Goal: Task Accomplishment & Management: Complete application form

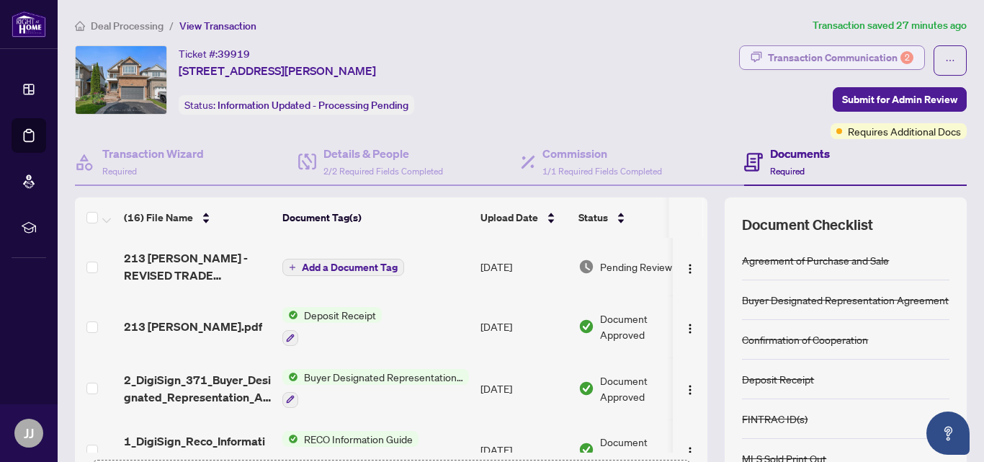
click at [786, 58] on div "Transaction Communication 2" at bounding box center [840, 57] width 145 height 23
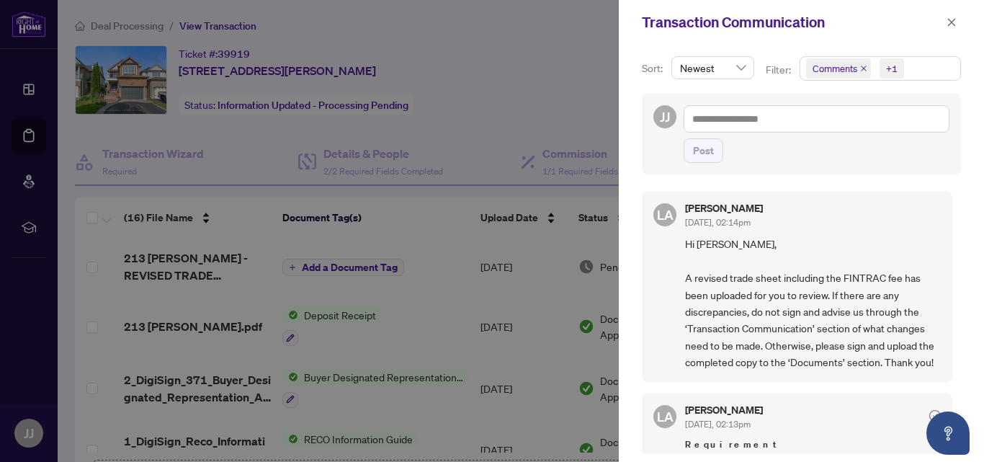
scroll to position [1, 0]
click at [204, 262] on div at bounding box center [492, 231] width 984 height 462
click at [187, 262] on div at bounding box center [492, 231] width 984 height 462
click at [951, 19] on icon "close" at bounding box center [951, 22] width 10 height 10
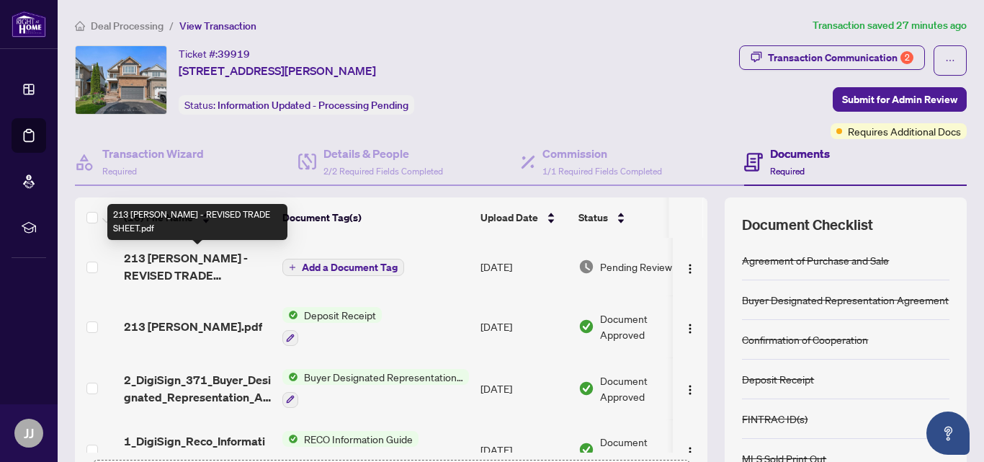
click at [209, 260] on span "213 [PERSON_NAME] - REVISED TRADE SHEET.pdf" at bounding box center [197, 266] width 147 height 35
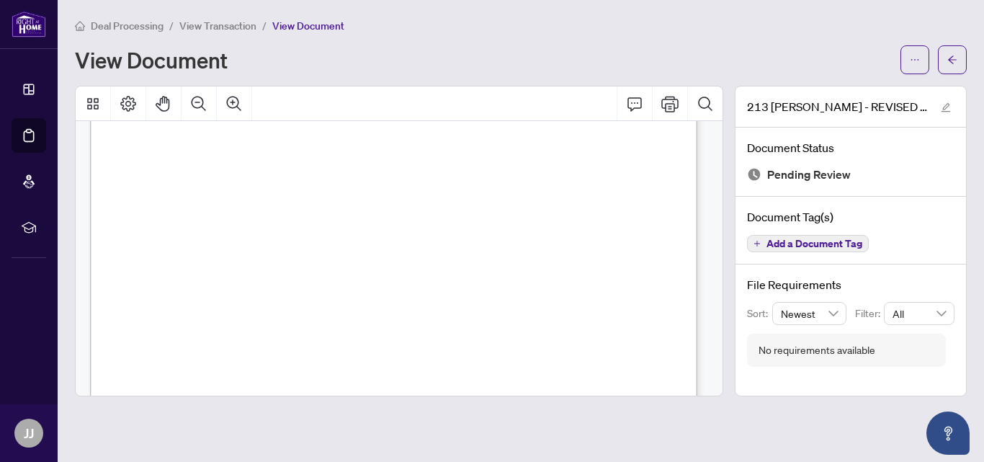
scroll to position [295, 0]
click at [943, 58] on button "button" at bounding box center [952, 59] width 29 height 29
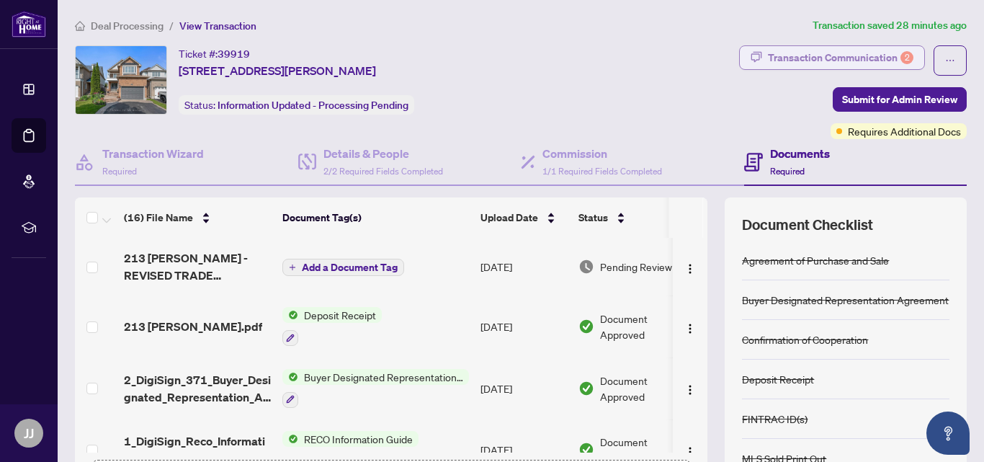
click at [799, 58] on div "Transaction Communication 2" at bounding box center [840, 57] width 145 height 23
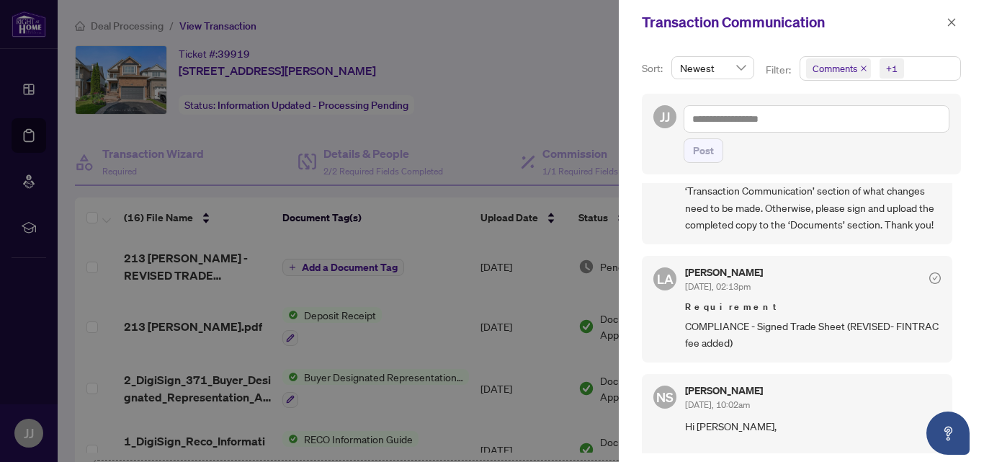
scroll to position [138, 0]
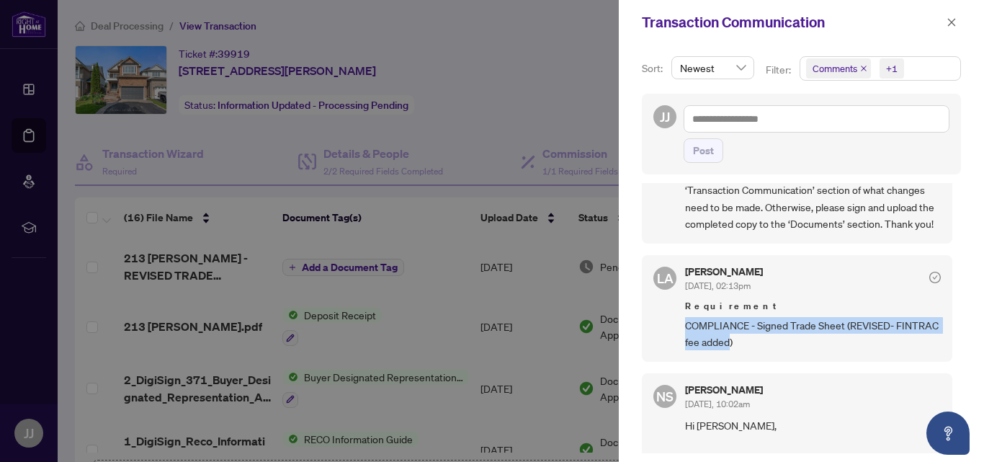
drag, startPoint x: 771, startPoint y: 357, endPoint x: 687, endPoint y: 345, distance: 85.1
click at [687, 345] on span "COMPLIANCE - Signed Trade Sheet (REVISED- FINTRAC fee added)" at bounding box center [813, 334] width 256 height 34
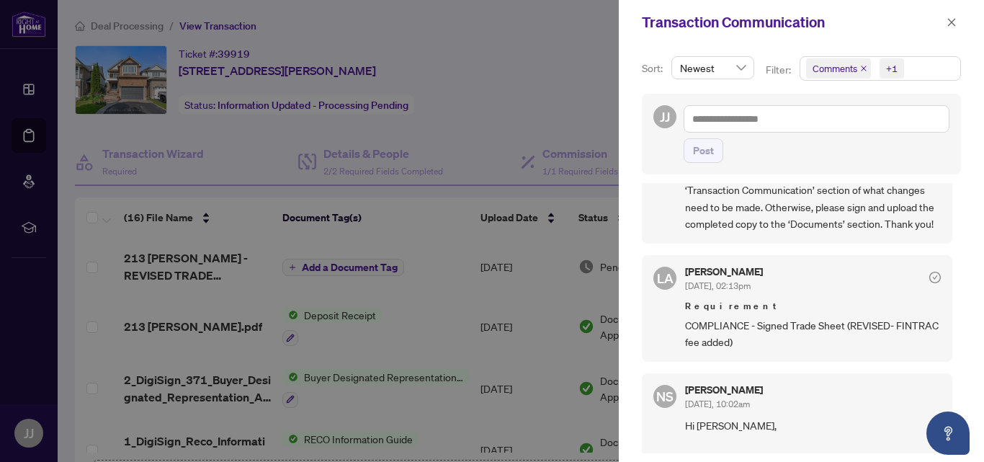
click at [549, 77] on div at bounding box center [492, 231] width 984 height 462
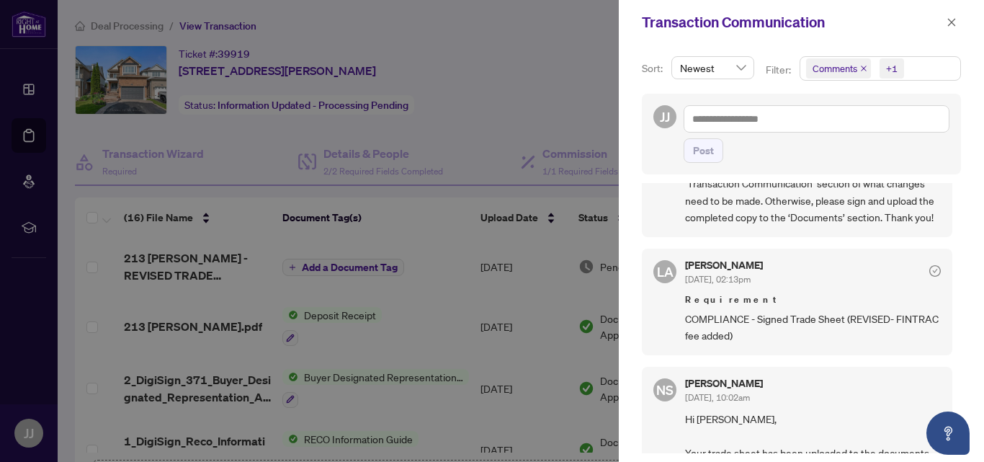
scroll to position [145, 0]
click at [446, 86] on div at bounding box center [492, 231] width 984 height 462
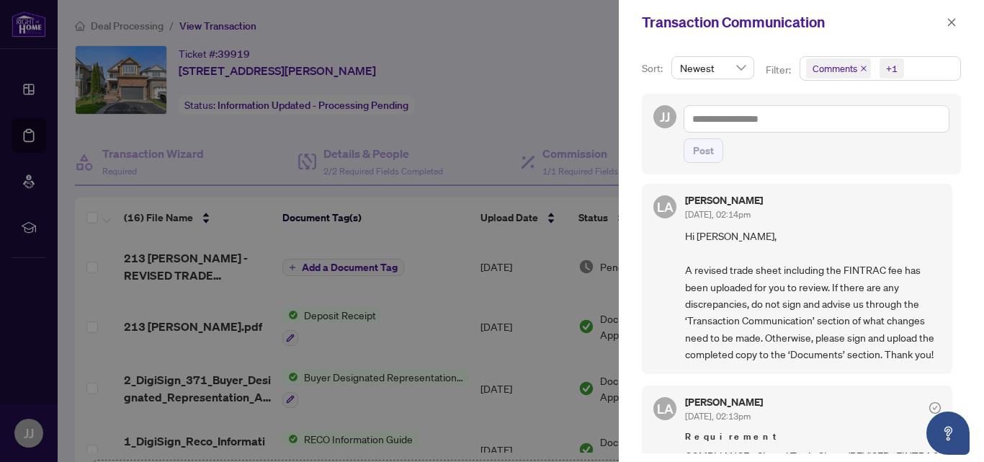
click at [498, 96] on div at bounding box center [492, 231] width 984 height 462
click at [951, 22] on icon "close" at bounding box center [952, 22] width 8 height 8
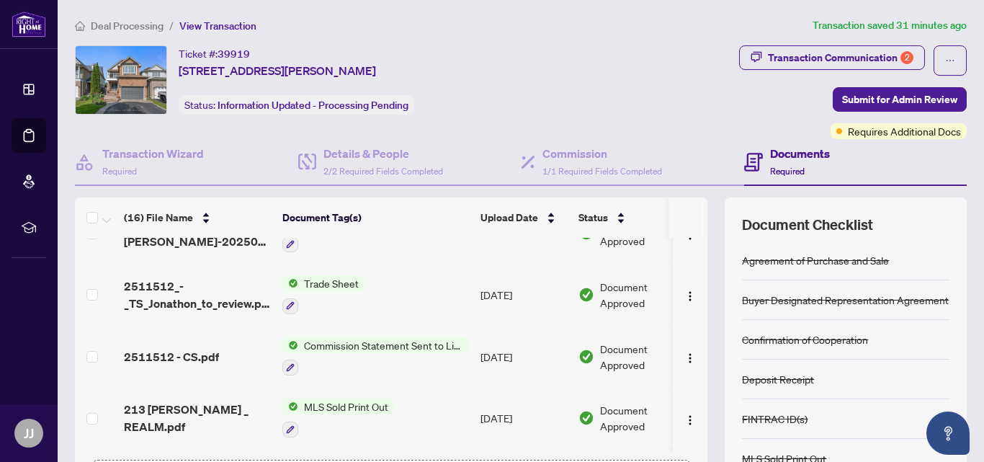
scroll to position [401, 0]
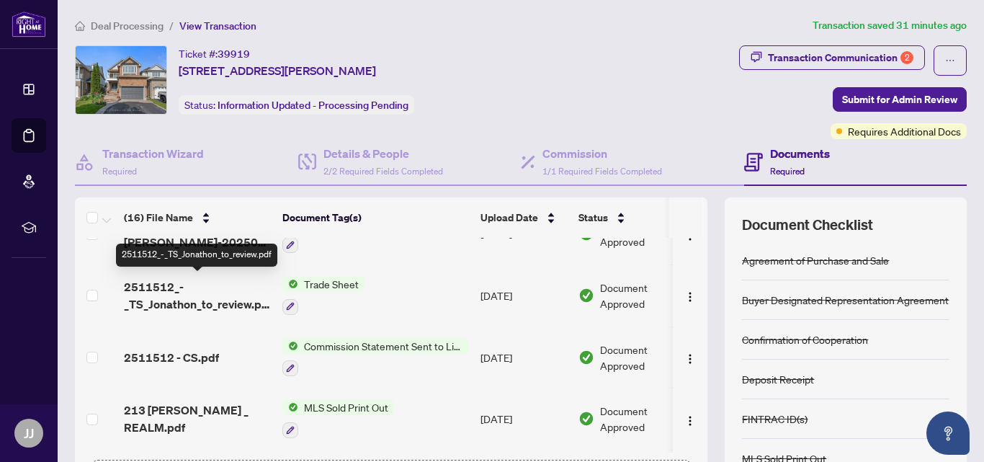
click at [176, 289] on span "2511512_-_TS_Jonathon_to_review.pdf" at bounding box center [197, 295] width 147 height 35
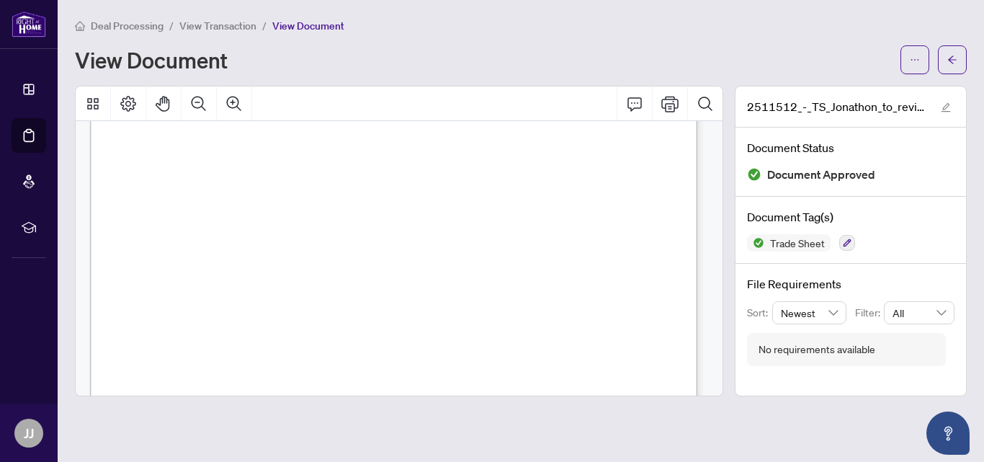
scroll to position [175, 0]
click at [953, 62] on icon "arrow-left" at bounding box center [952, 60] width 10 height 10
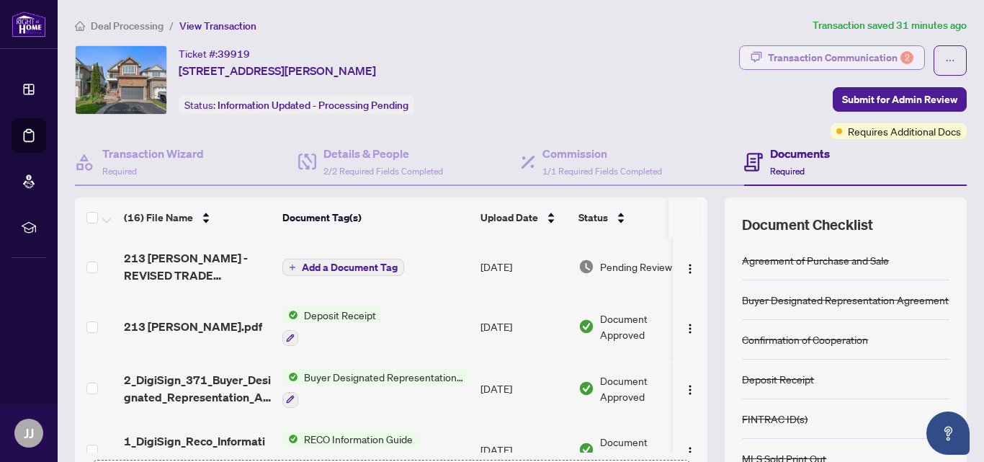
click at [825, 57] on div "Transaction Communication 2" at bounding box center [840, 57] width 145 height 23
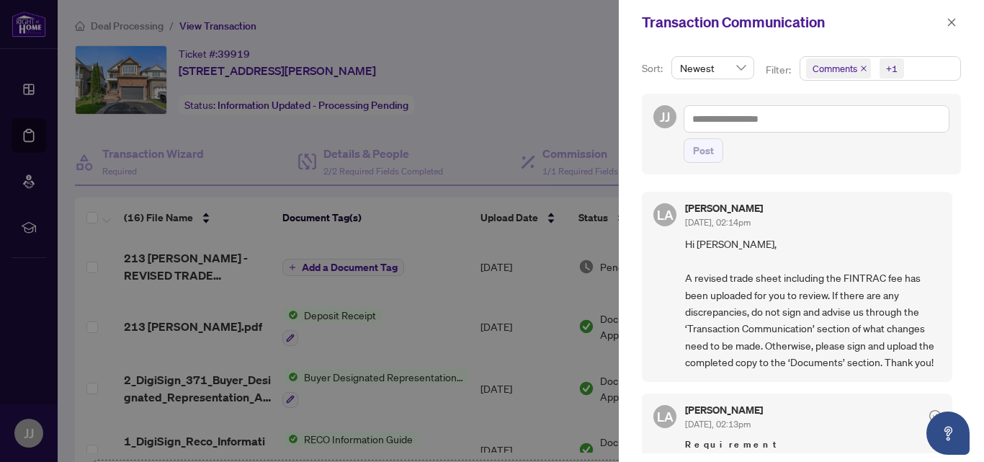
click at [540, 76] on div at bounding box center [492, 231] width 984 height 462
click at [198, 254] on div at bounding box center [492, 231] width 984 height 462
click at [952, 23] on icon "close" at bounding box center [952, 22] width 8 height 8
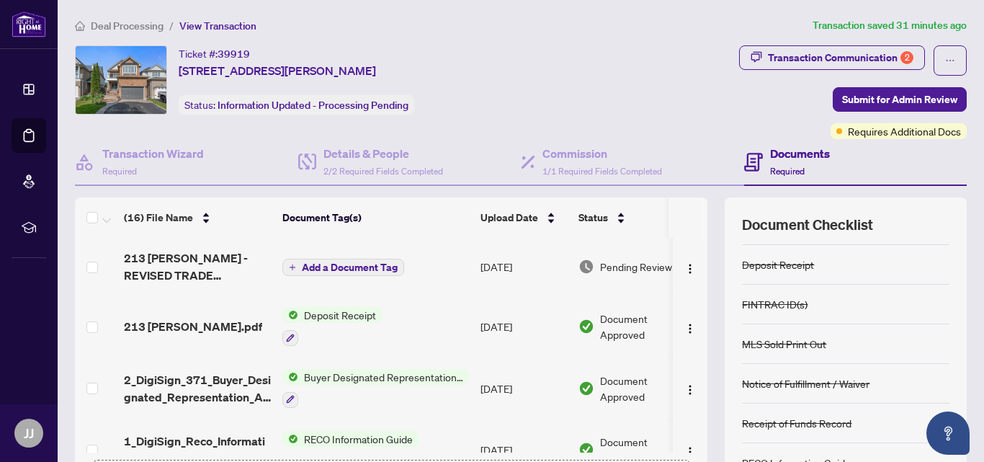
scroll to position [138, 0]
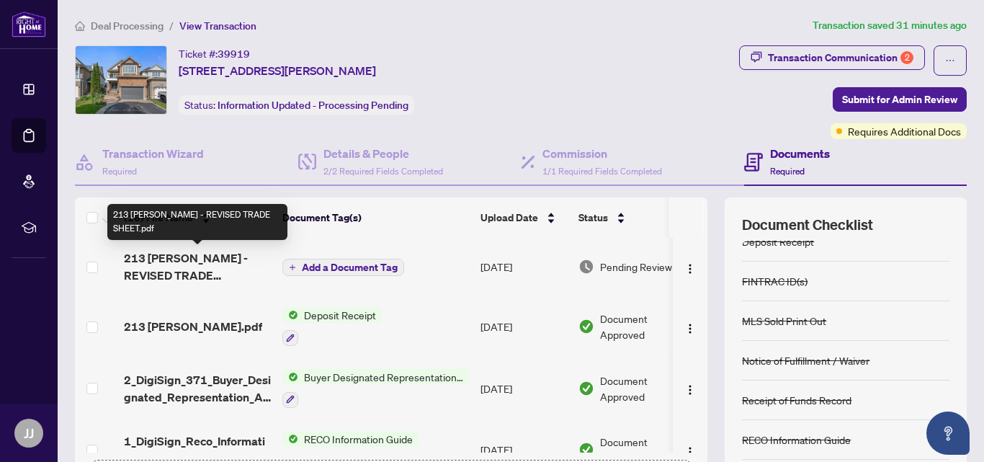
click at [201, 251] on span "213 Madden Pl - REVISED TRADE SHEET.pdf" at bounding box center [197, 266] width 147 height 35
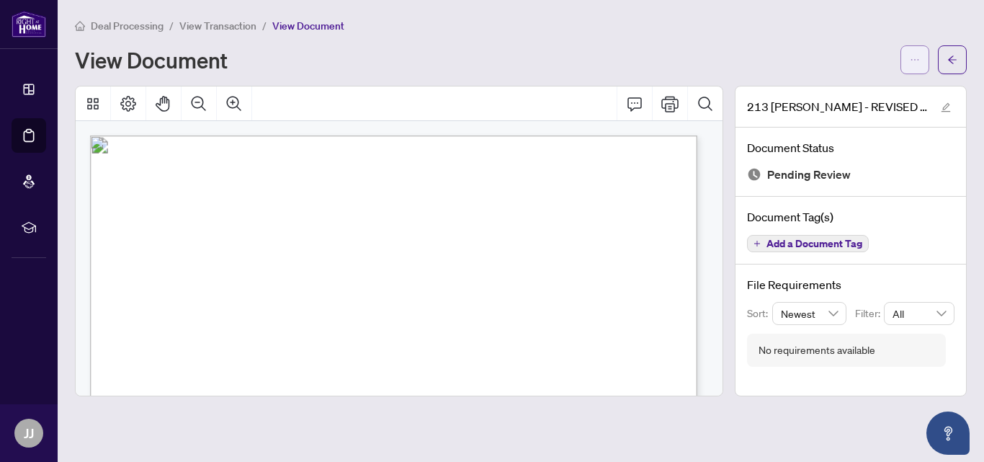
click at [913, 65] on span "button" at bounding box center [914, 59] width 10 height 23
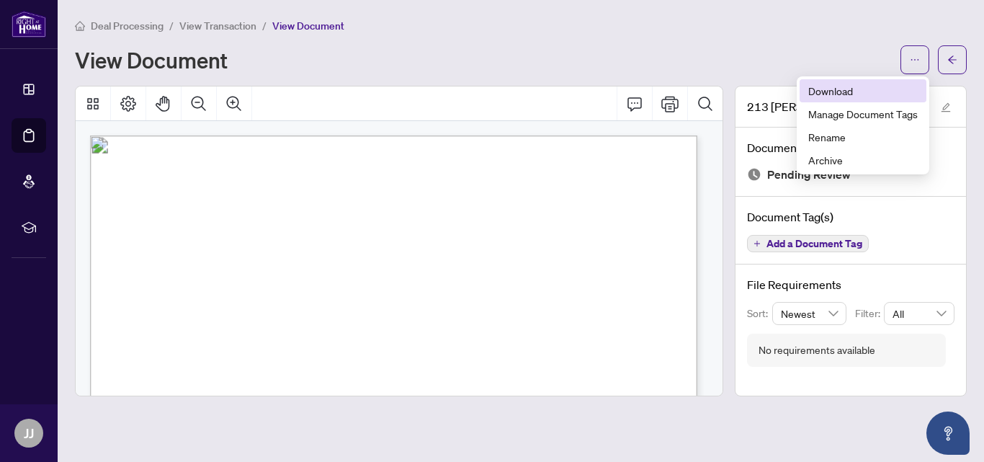
click at [853, 96] on span "Download" at bounding box center [862, 91] width 109 height 16
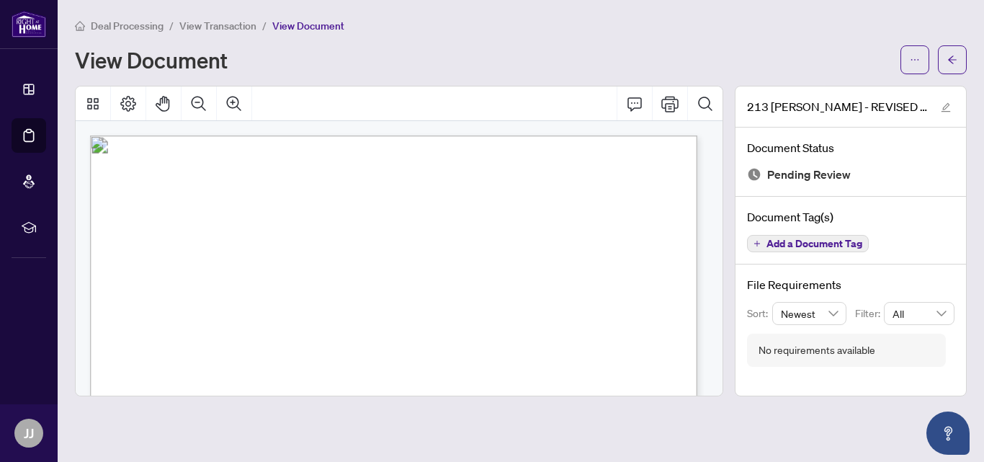
click at [937, 58] on div at bounding box center [933, 59] width 66 height 29
click at [948, 55] on icon "arrow-left" at bounding box center [952, 60] width 10 height 10
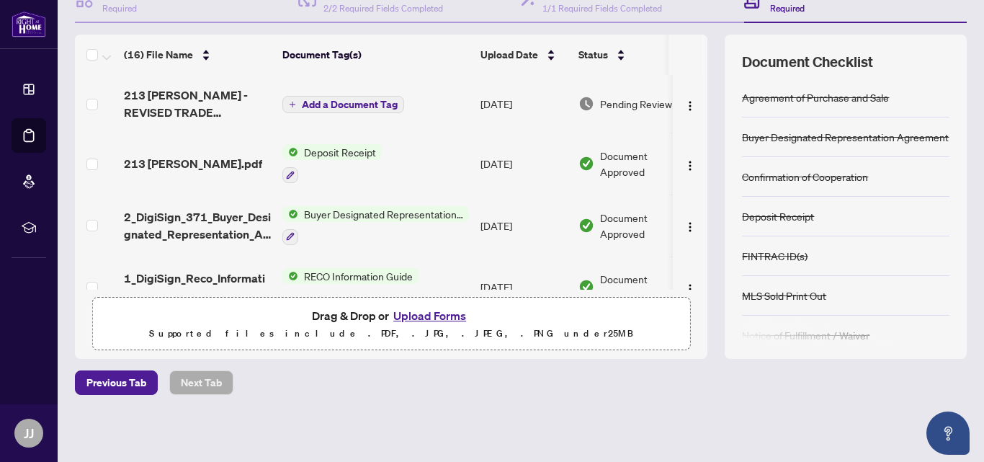
scroll to position [72, 0]
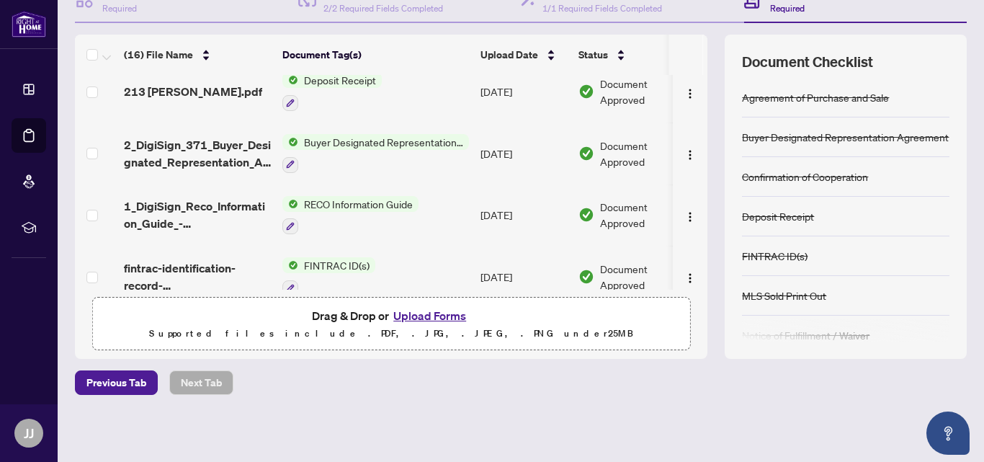
click at [422, 314] on button "Upload Forms" at bounding box center [429, 315] width 81 height 19
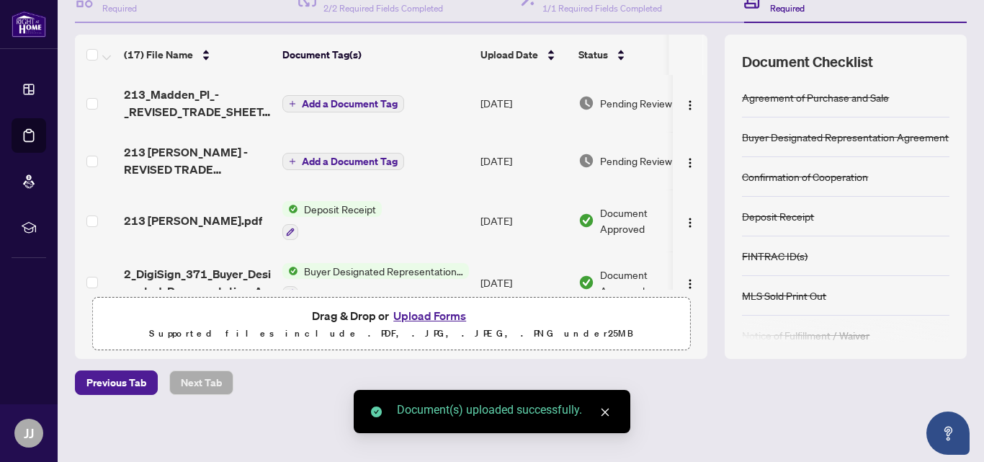
scroll to position [0, 0]
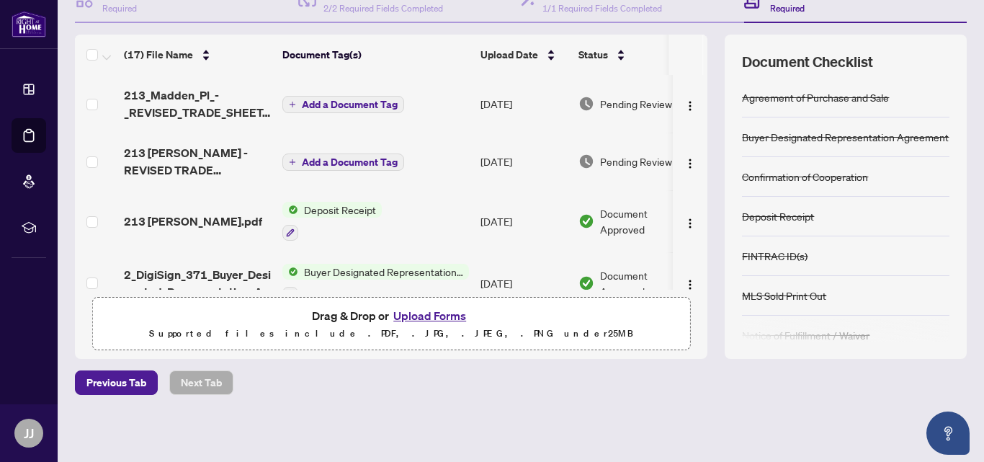
click at [354, 103] on span "Add a Document Tag" at bounding box center [350, 104] width 96 height 10
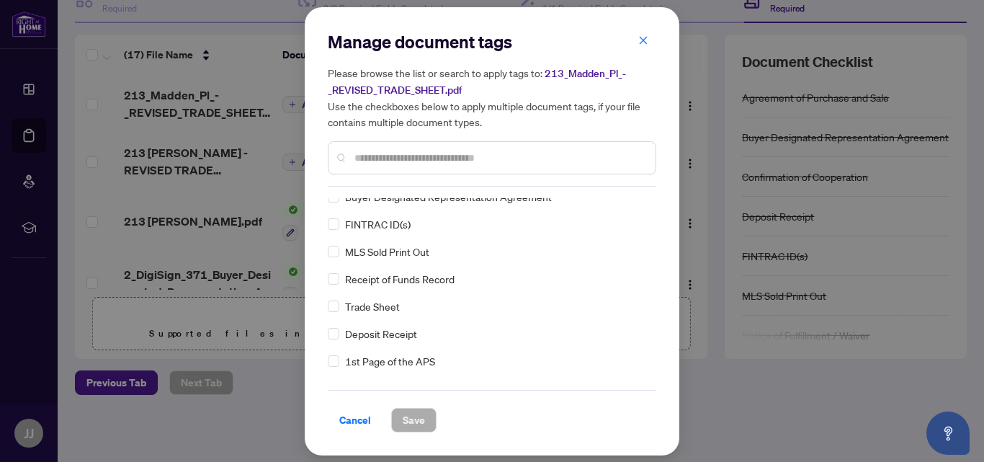
scroll to position [144, 0]
click at [354, 286] on span "Trade Sheet" at bounding box center [372, 281] width 55 height 16
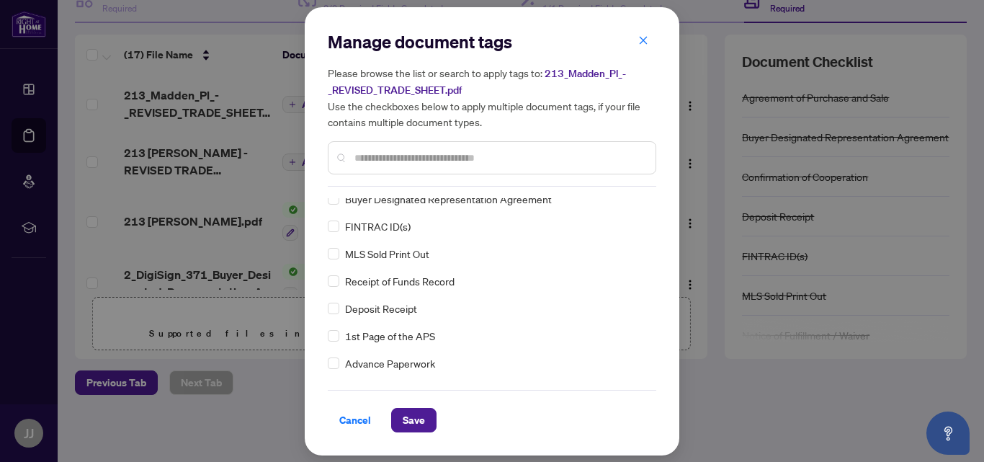
scroll to position [0, 0]
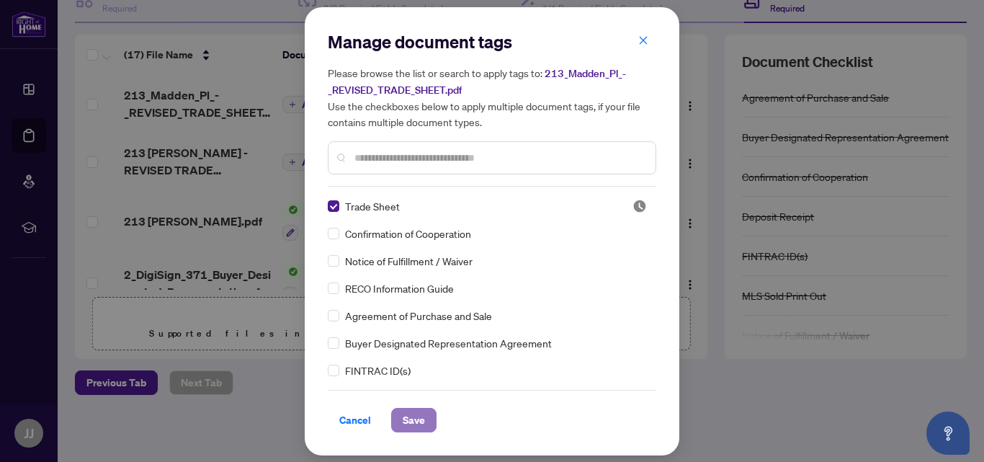
click at [415, 418] on span "Save" at bounding box center [414, 419] width 22 height 23
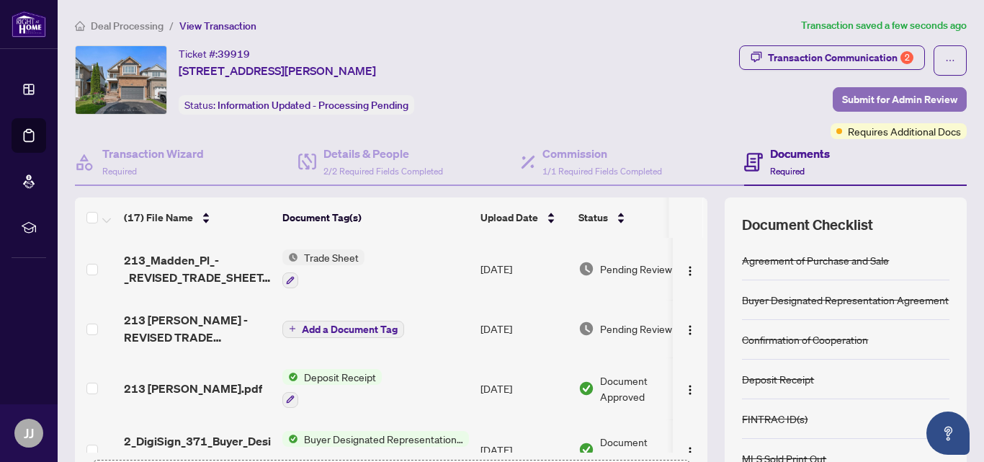
click at [880, 104] on span "Submit for Admin Review" at bounding box center [899, 99] width 115 height 23
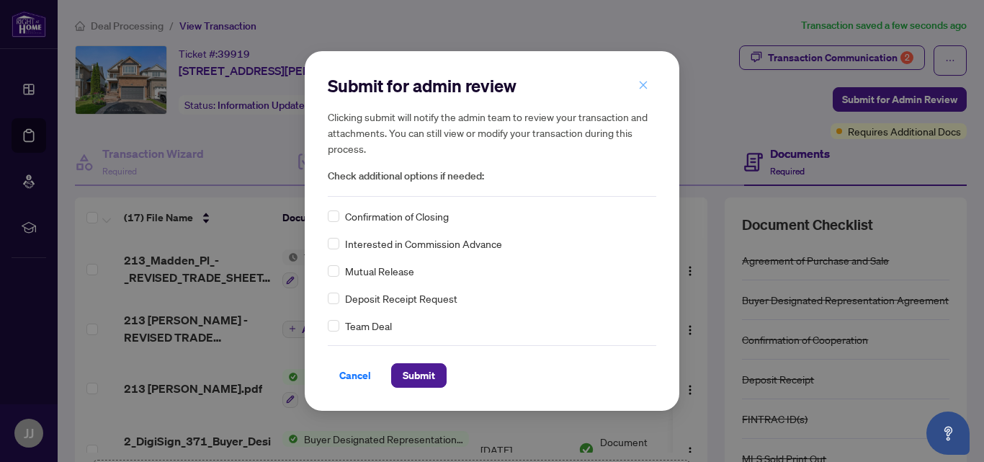
click at [647, 81] on icon "close" at bounding box center [643, 85] width 10 height 10
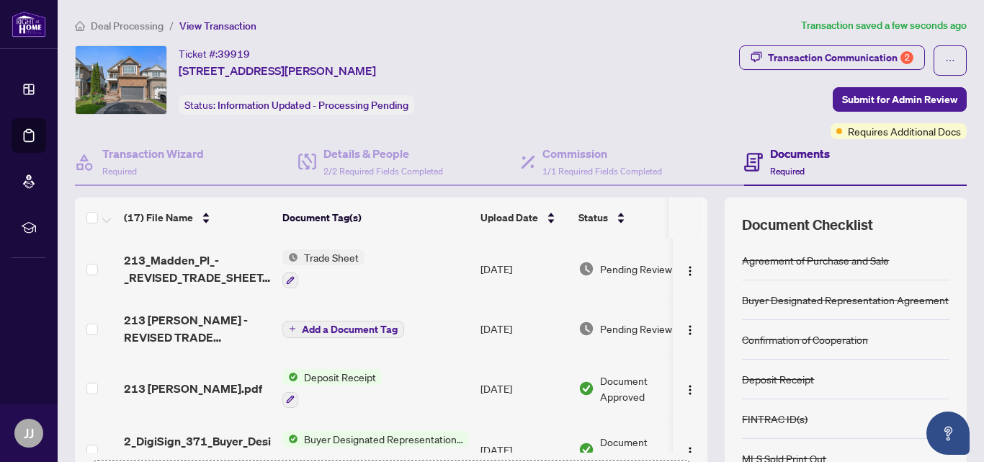
click at [215, 274] on span "213_Madden_Pl_-_REVISED_TRADE_SHEET.pdf" at bounding box center [197, 268] width 147 height 35
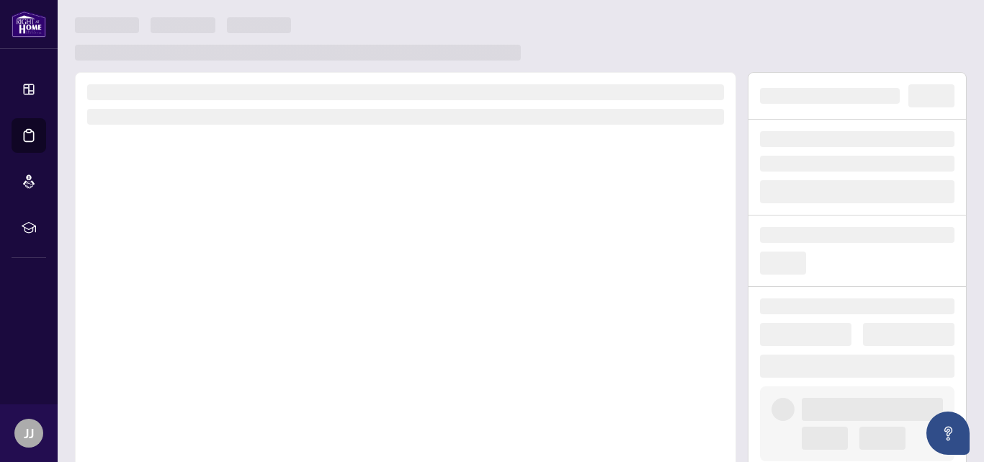
click at [215, 274] on div at bounding box center [405, 272] width 661 height 401
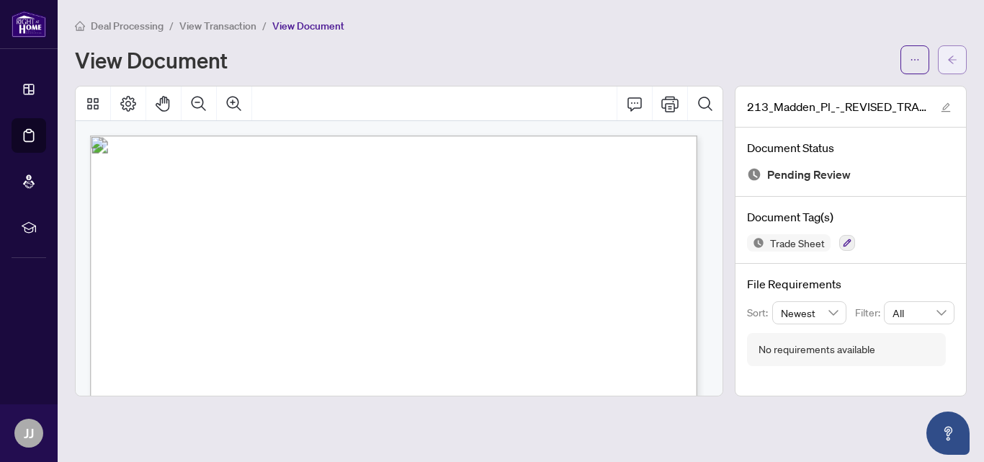
click at [957, 52] on button "button" at bounding box center [952, 59] width 29 height 29
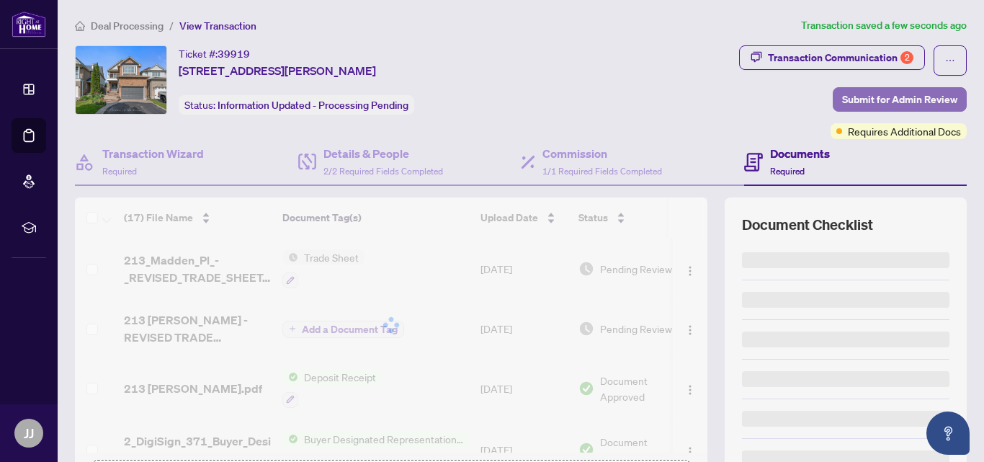
click at [907, 90] on span "Submit for Admin Review" at bounding box center [899, 99] width 115 height 23
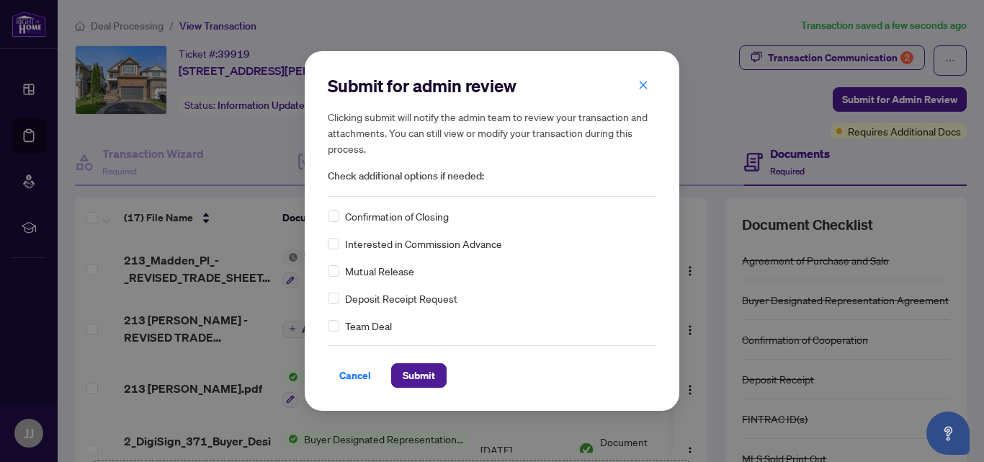
click at [421, 362] on div "Cancel Submit" at bounding box center [492, 366] width 328 height 42
click at [420, 368] on span "Submit" at bounding box center [419, 375] width 32 height 23
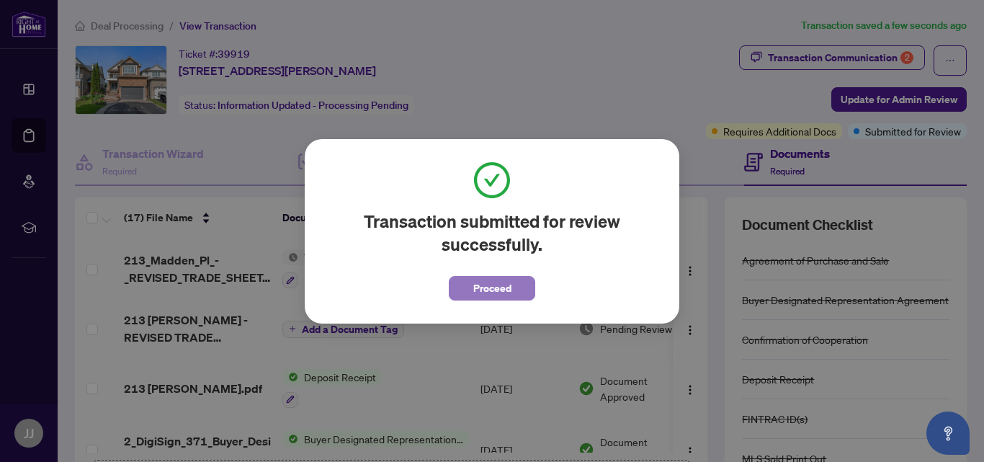
click at [493, 284] on span "Proceed" at bounding box center [492, 288] width 38 height 23
